Goal: Task Accomplishment & Management: Manage account settings

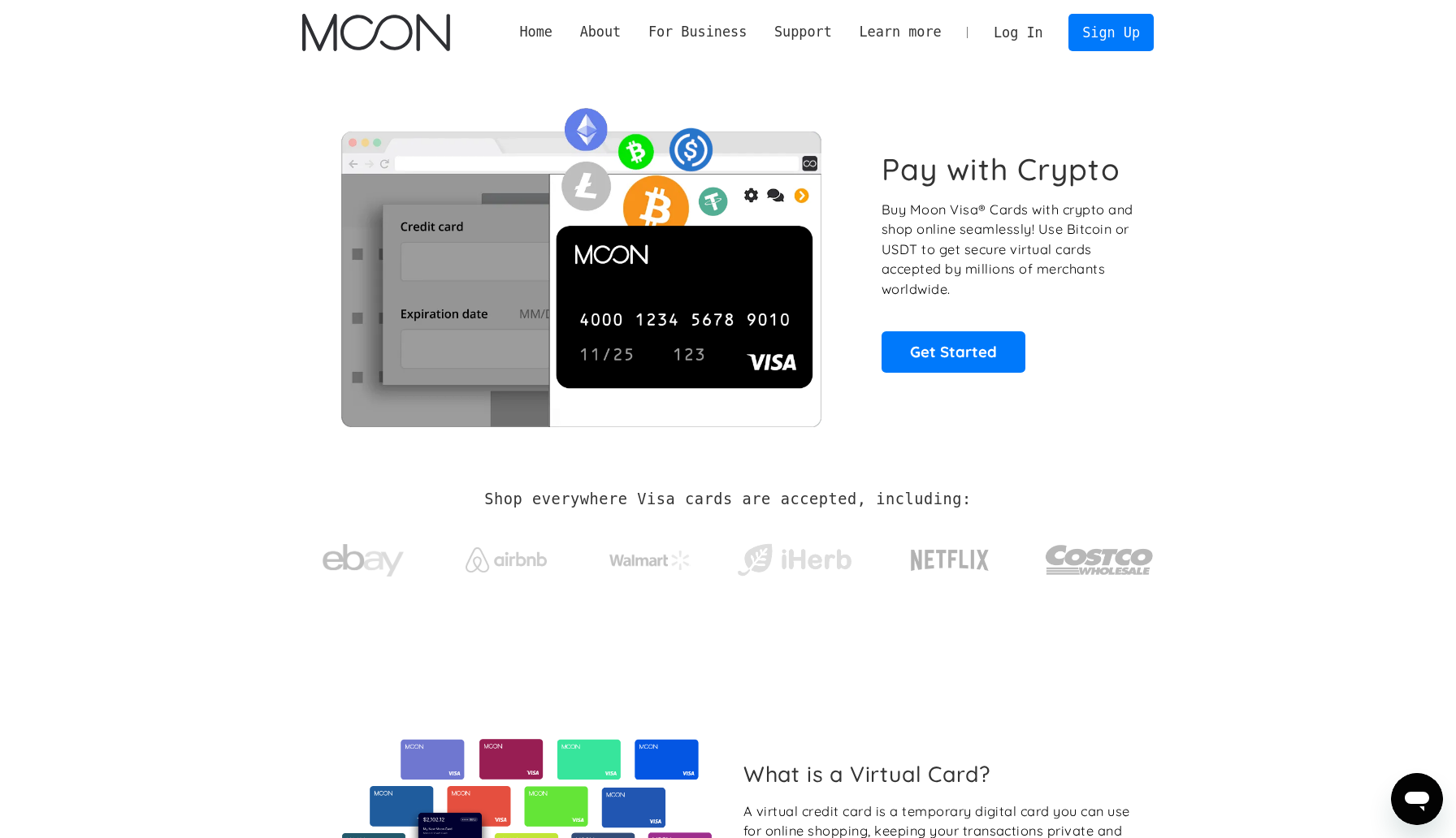
click at [1014, 31] on link "Log In" at bounding box center [1018, 32] width 76 height 36
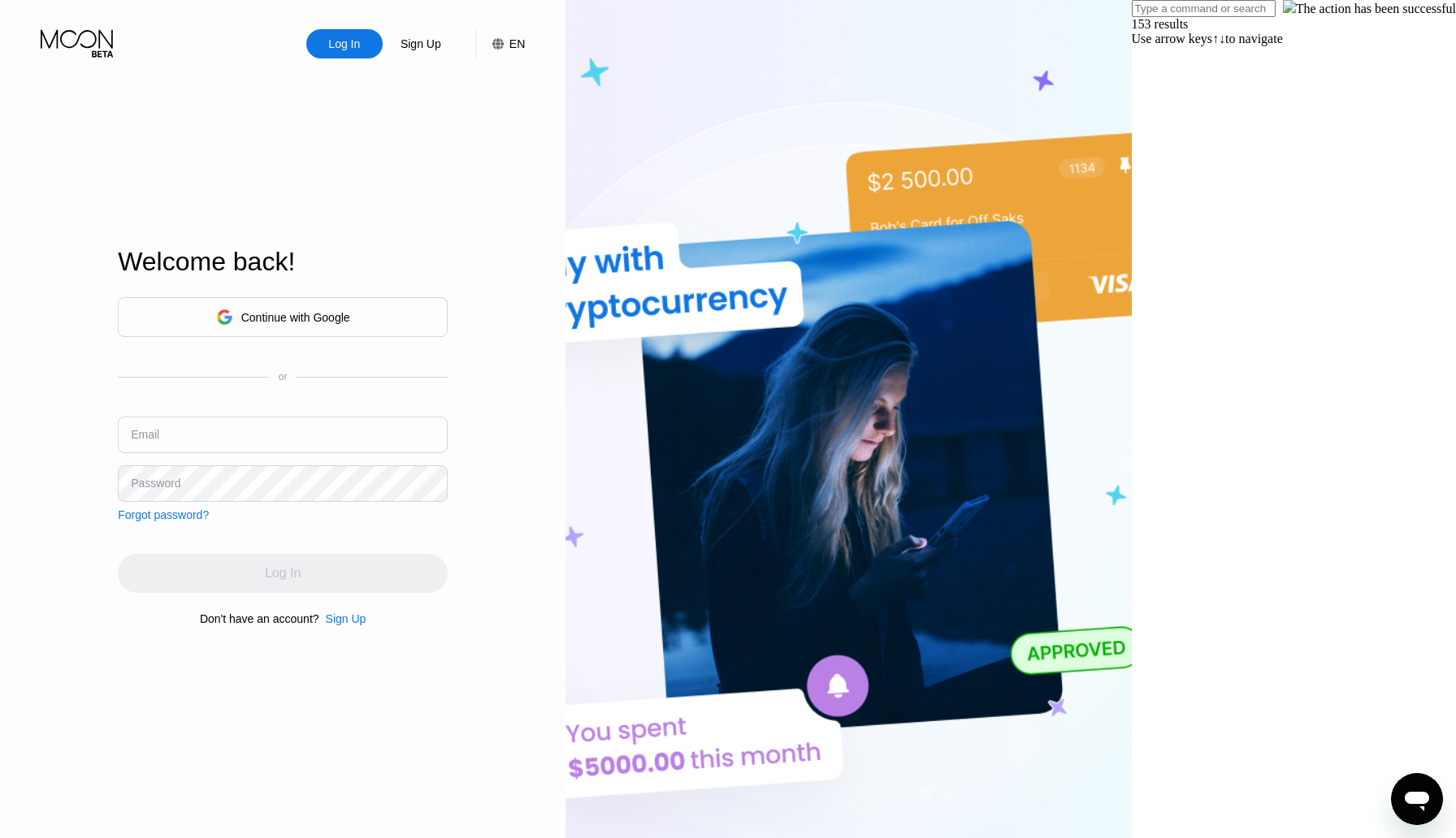
click at [440, 308] on div "Continue with Google" at bounding box center [283, 317] width 330 height 40
click at [440, 312] on div "Continue with Google" at bounding box center [283, 317] width 330 height 40
click at [350, 319] on div "Continue with Google" at bounding box center [295, 317] width 109 height 13
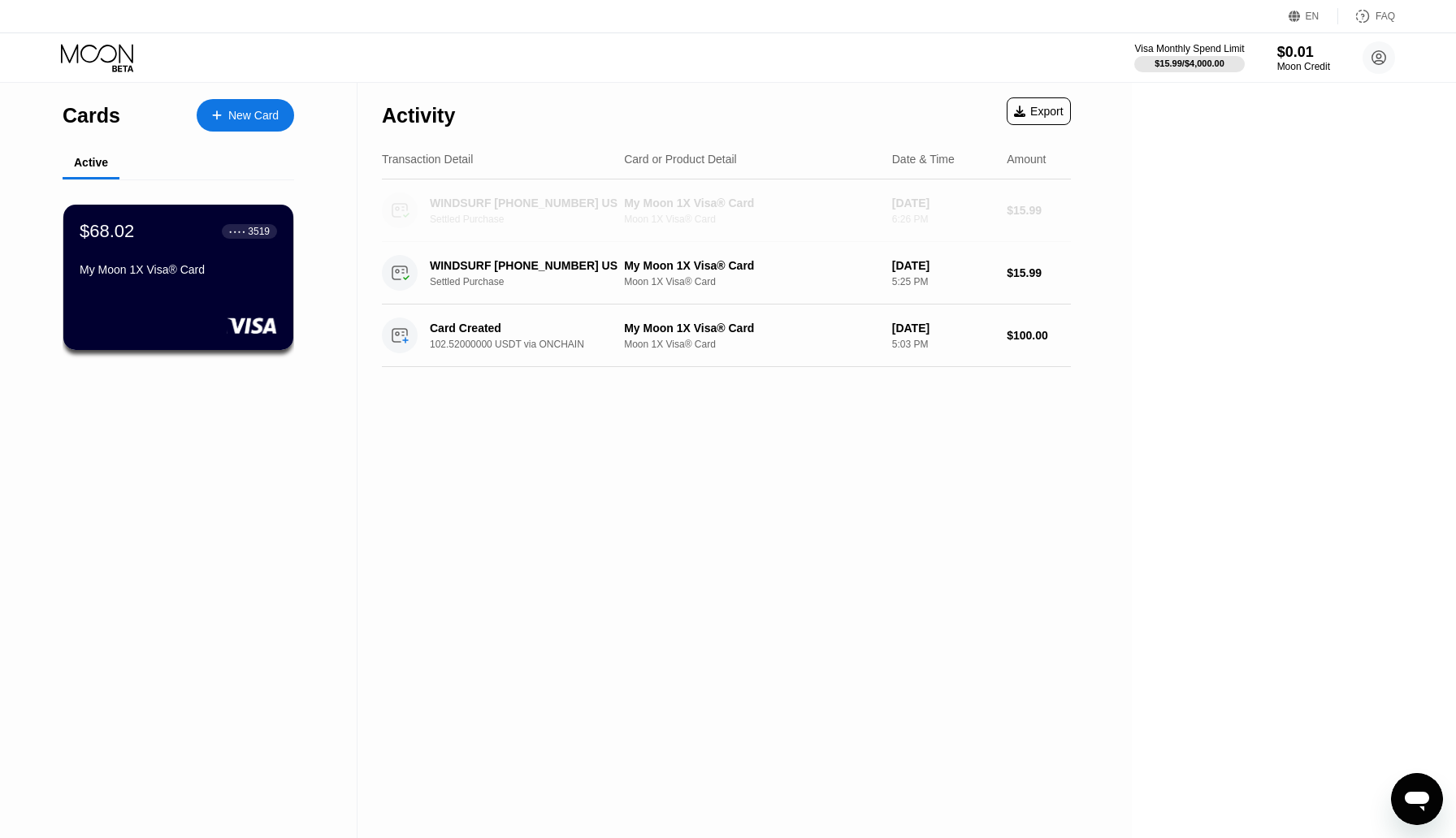
click at [462, 203] on div "WINDSURF +12018066945 US" at bounding box center [525, 202] width 192 height 13
